Goal: Find specific page/section: Find specific page/section

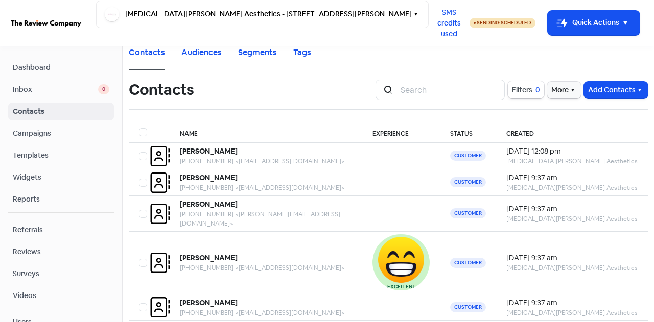
click at [64, 66] on span "Dashboard" at bounding box center [61, 67] width 97 height 11
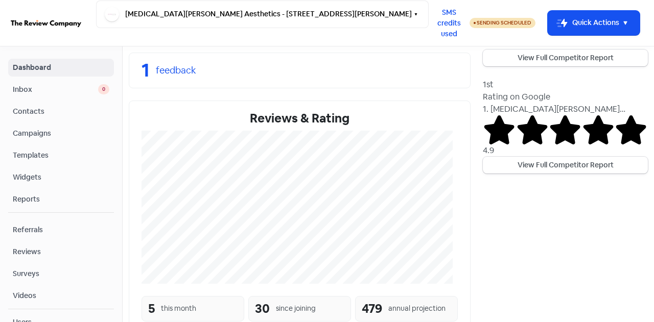
scroll to position [304, 0]
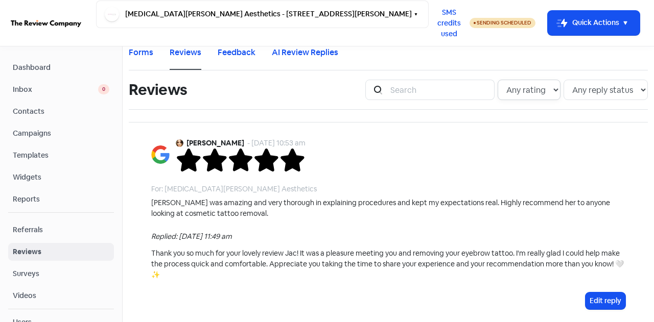
click at [542, 94] on select "Any rating 5 star 4 star 3 star 2 star 1 star" at bounding box center [529, 90] width 63 height 20
click at [595, 126] on div "[PERSON_NAME] - [DATE] 10:53 am For: [MEDICAL_DATA][PERSON_NAME] Aesthetics [PE…" at bounding box center [388, 224] width 499 height 196
click at [412, 92] on input "search" at bounding box center [439, 90] width 110 height 20
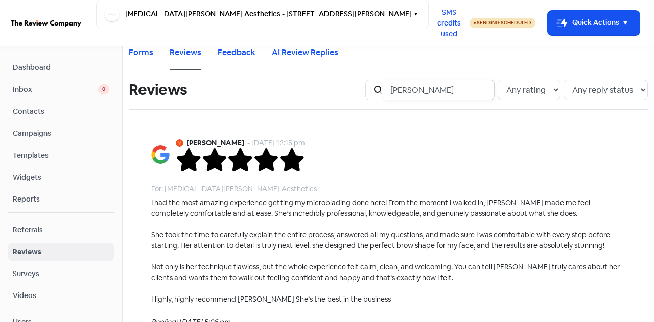
type input "[PERSON_NAME]"
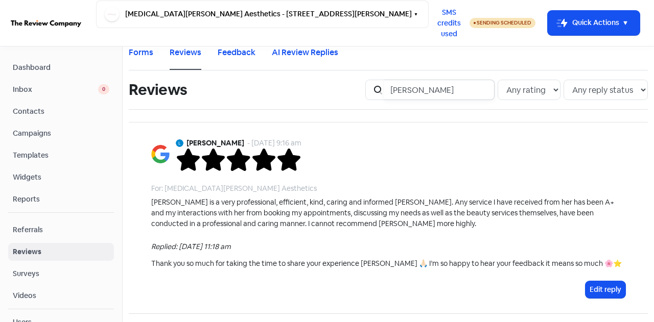
click at [476, 89] on input "[PERSON_NAME]" at bounding box center [439, 90] width 110 height 20
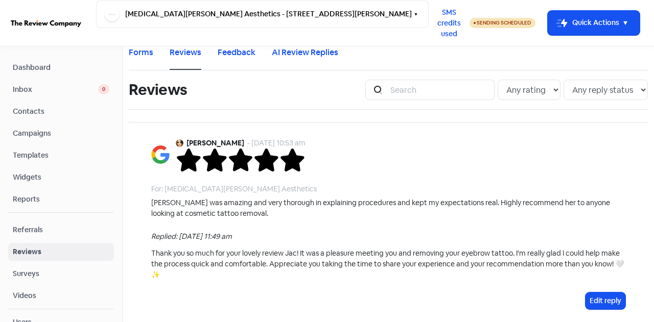
click at [44, 106] on span "Contacts" at bounding box center [61, 111] width 97 height 11
